Goal: Information Seeking & Learning: Learn about a topic

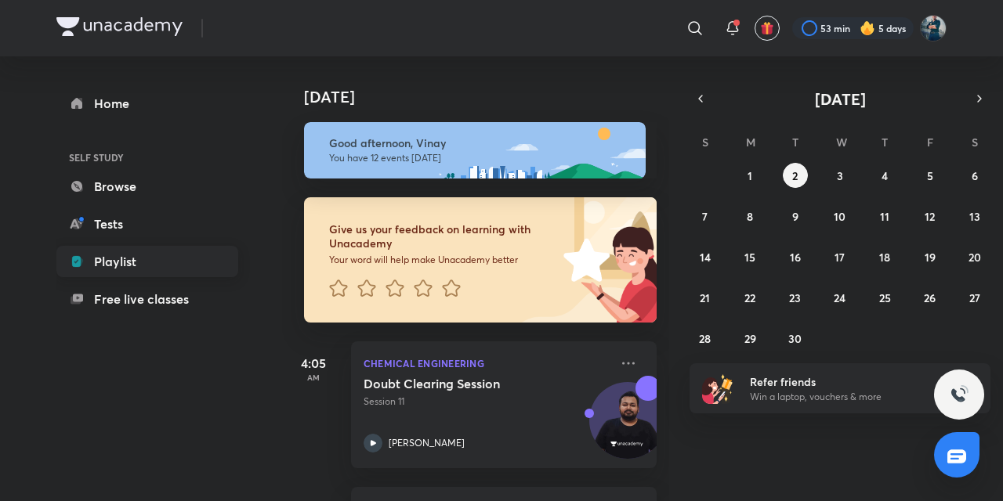
click at [109, 271] on link "Playlist" at bounding box center [147, 261] width 182 height 31
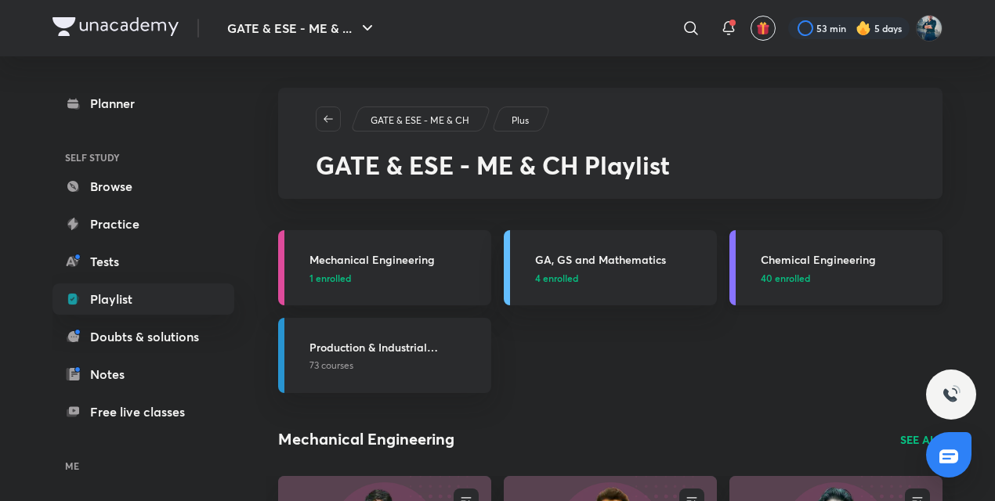
click at [793, 258] on h3 "Chemical Engineering" at bounding box center [847, 260] width 172 height 16
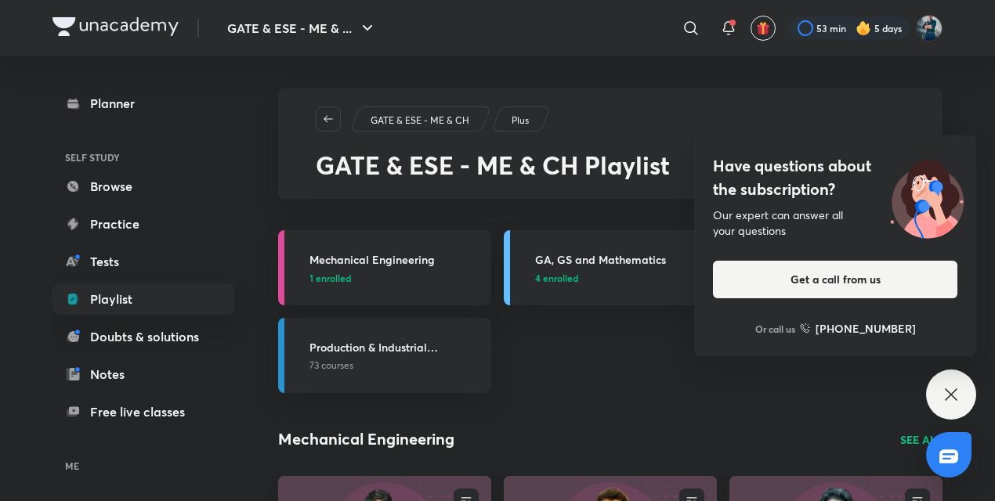
click at [948, 384] on div "Have questions about the subscription? Our expert can answer all your questions…" at bounding box center [951, 395] width 50 height 50
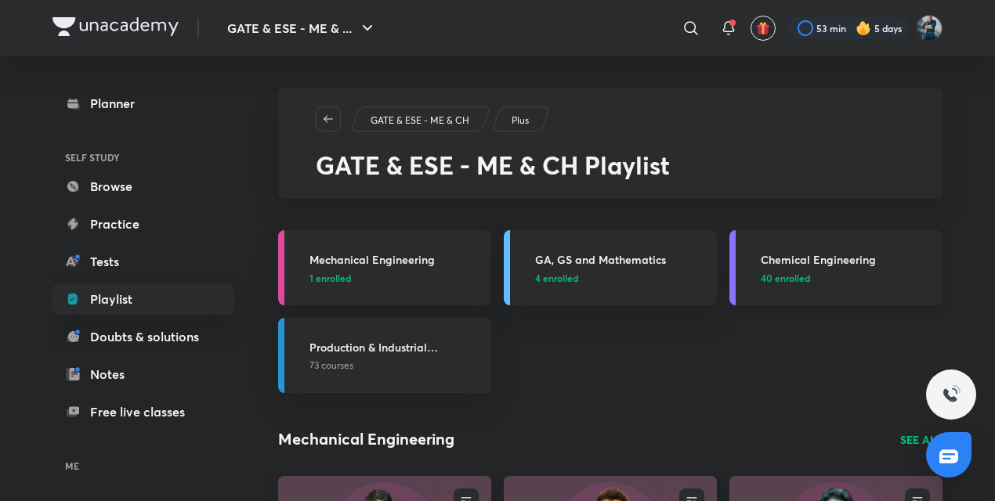
click at [802, 260] on h3 "Chemical Engineering" at bounding box center [847, 260] width 172 height 16
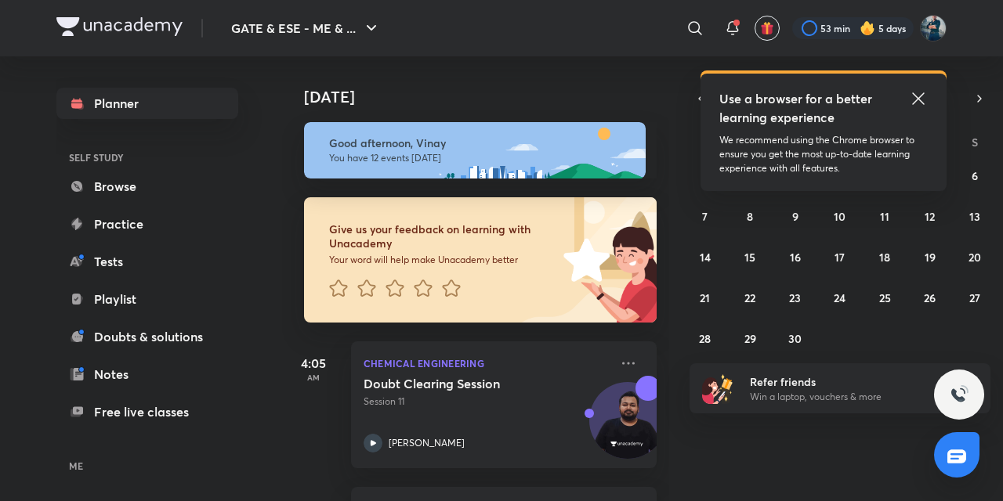
click at [920, 99] on icon at bounding box center [918, 98] width 19 height 19
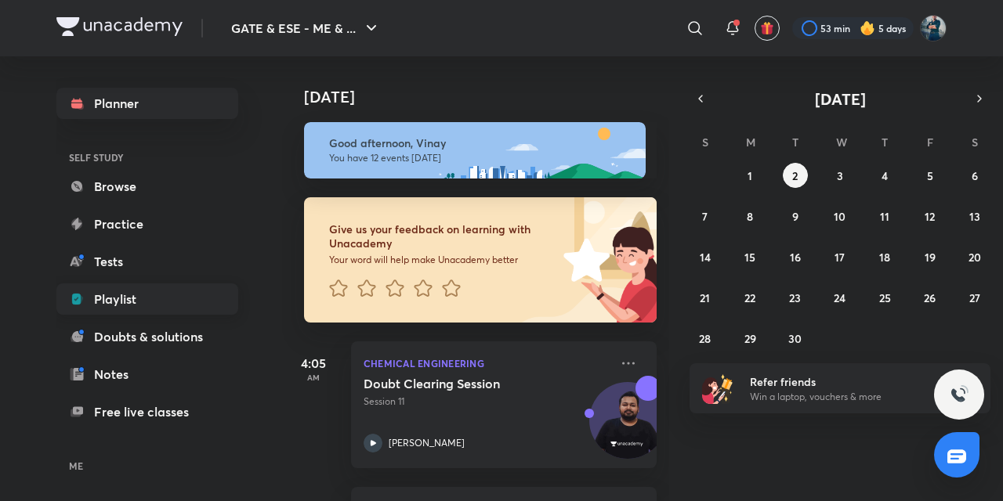
click at [91, 306] on link "Playlist" at bounding box center [147, 299] width 182 height 31
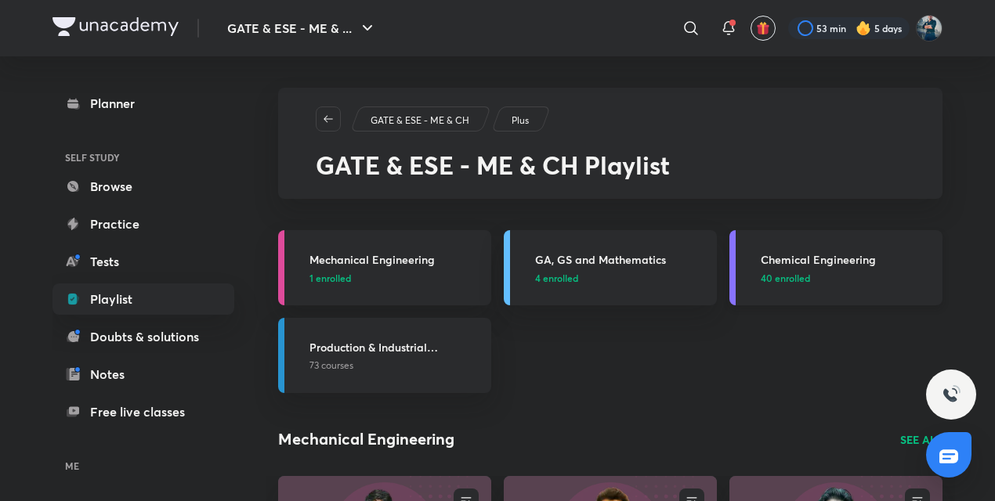
click at [809, 260] on h3 "Chemical Engineering" at bounding box center [847, 260] width 172 height 16
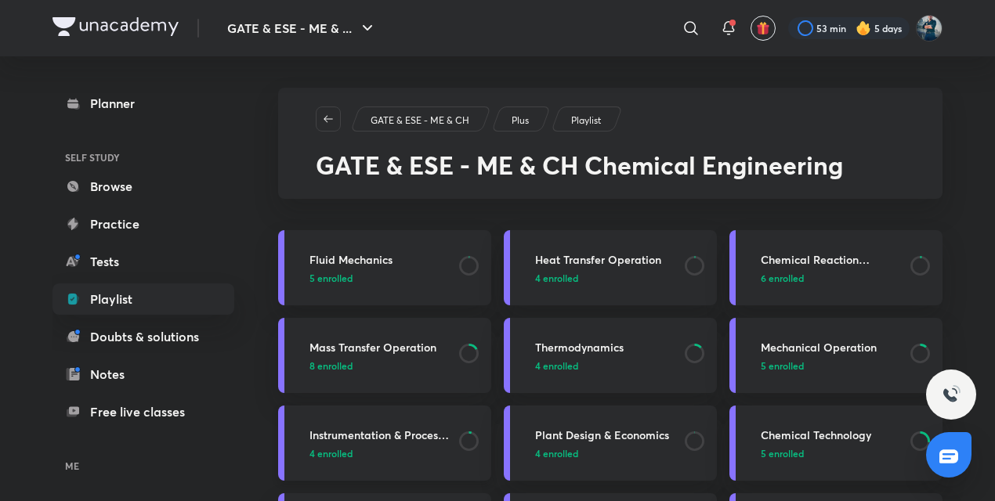
click at [378, 436] on h3 "Instrumentation & Process Control" at bounding box center [380, 435] width 140 height 16
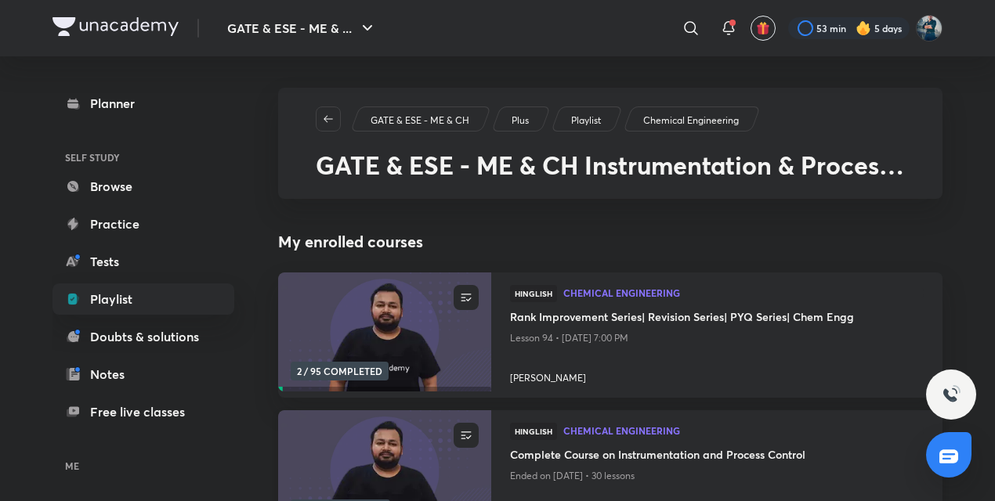
click at [599, 458] on h4 "Complete Course on Instrumentation and Process Control" at bounding box center [717, 457] width 414 height 20
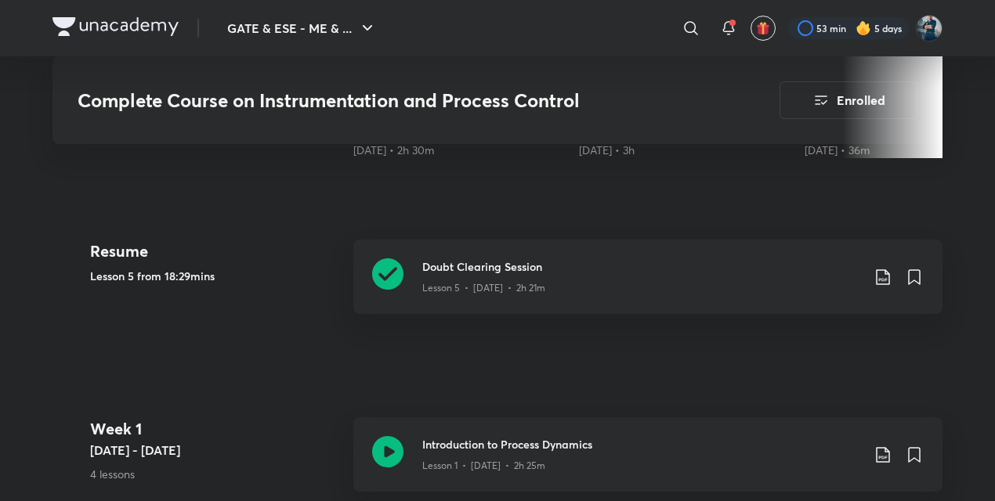
scroll to position [701, 0]
click at [431, 256] on div "Doubt Clearing Session Lesson 5 • [DATE] • 2h 21m" at bounding box center [647, 278] width 589 height 74
